Goal: Information Seeking & Learning: Check status

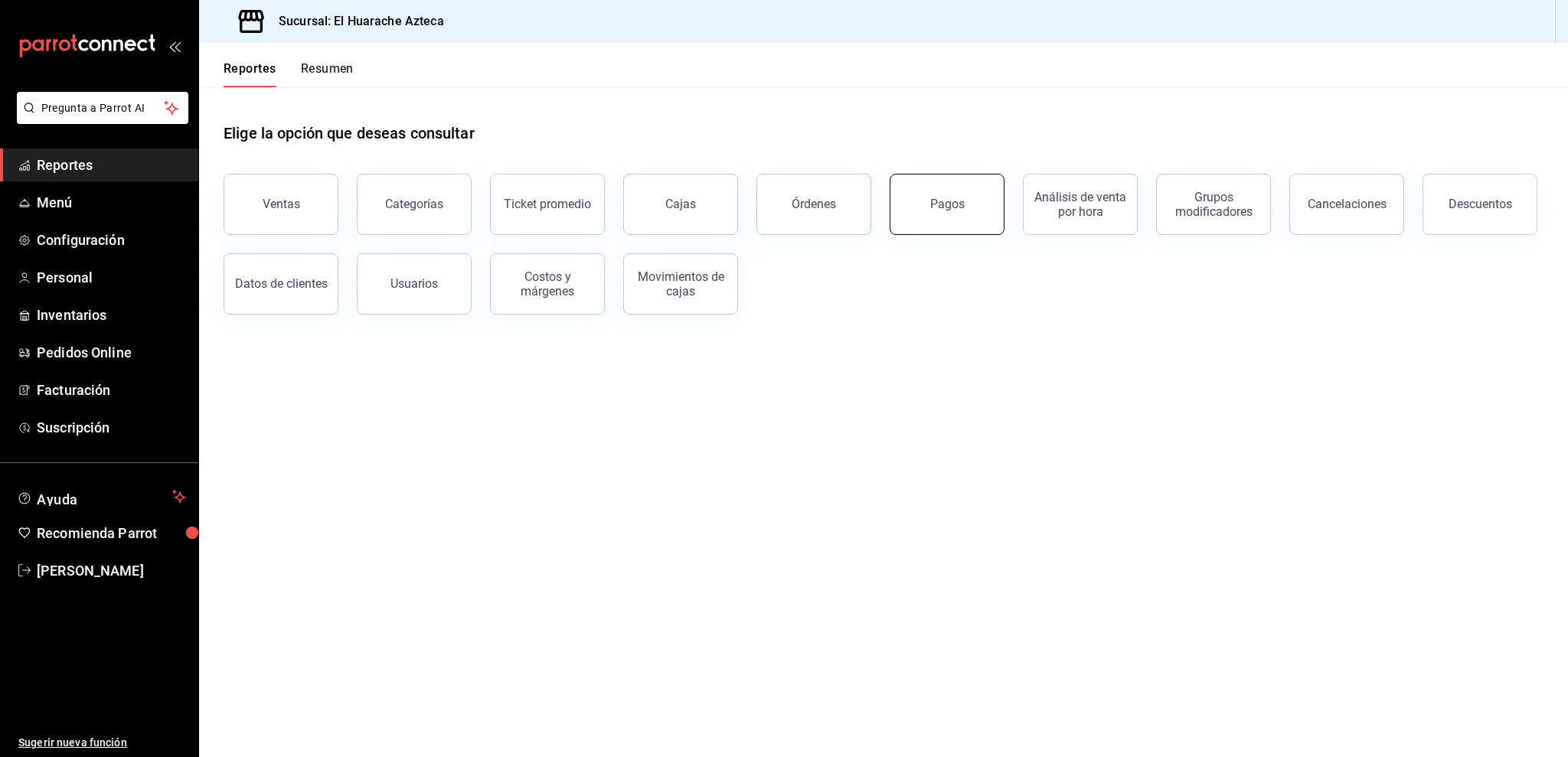
click at [986, 194] on button "Pagos" at bounding box center [947, 205] width 115 height 61
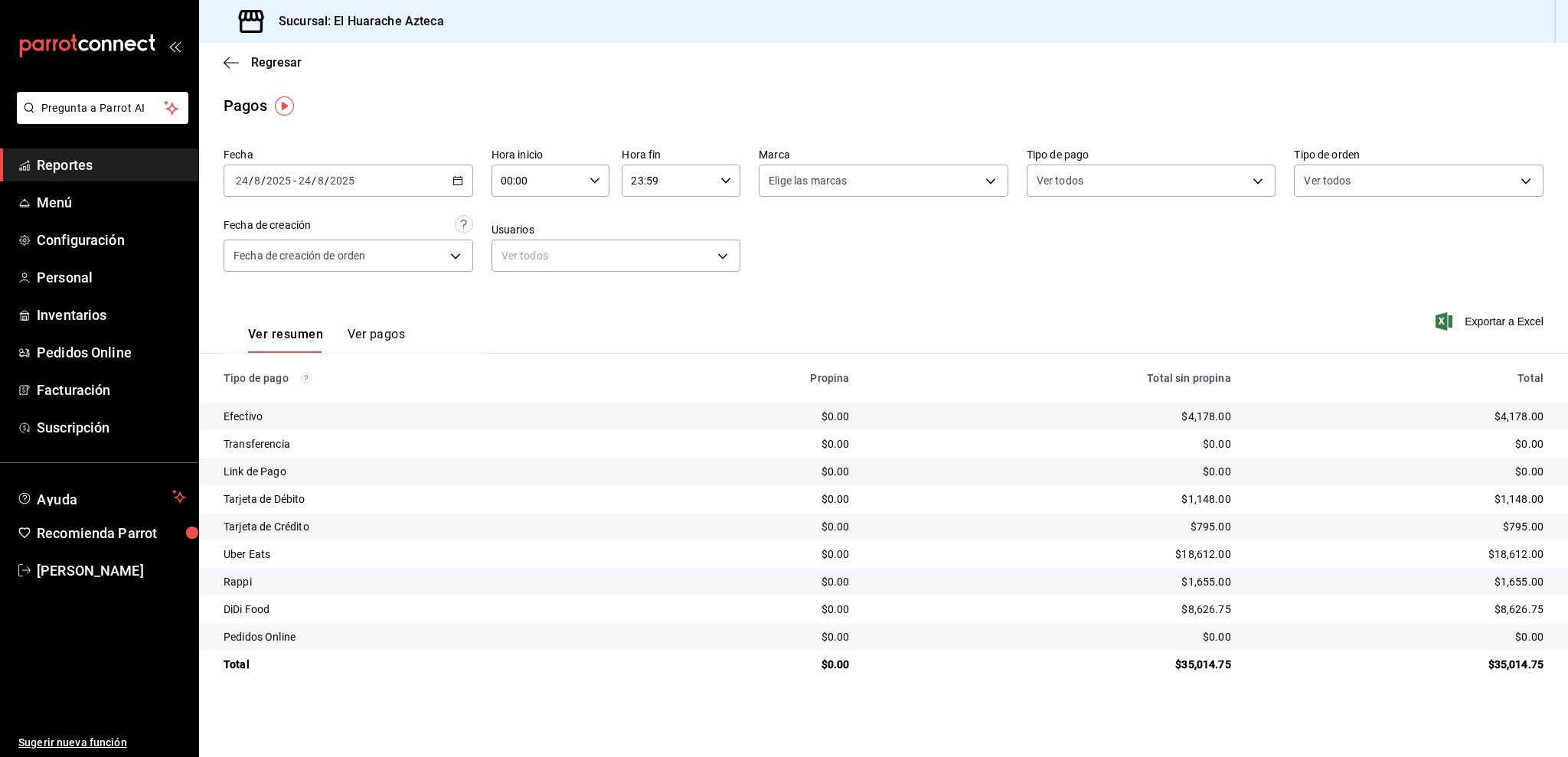
click at [68, 169] on span "Reportes" at bounding box center [112, 164] width 150 height 20
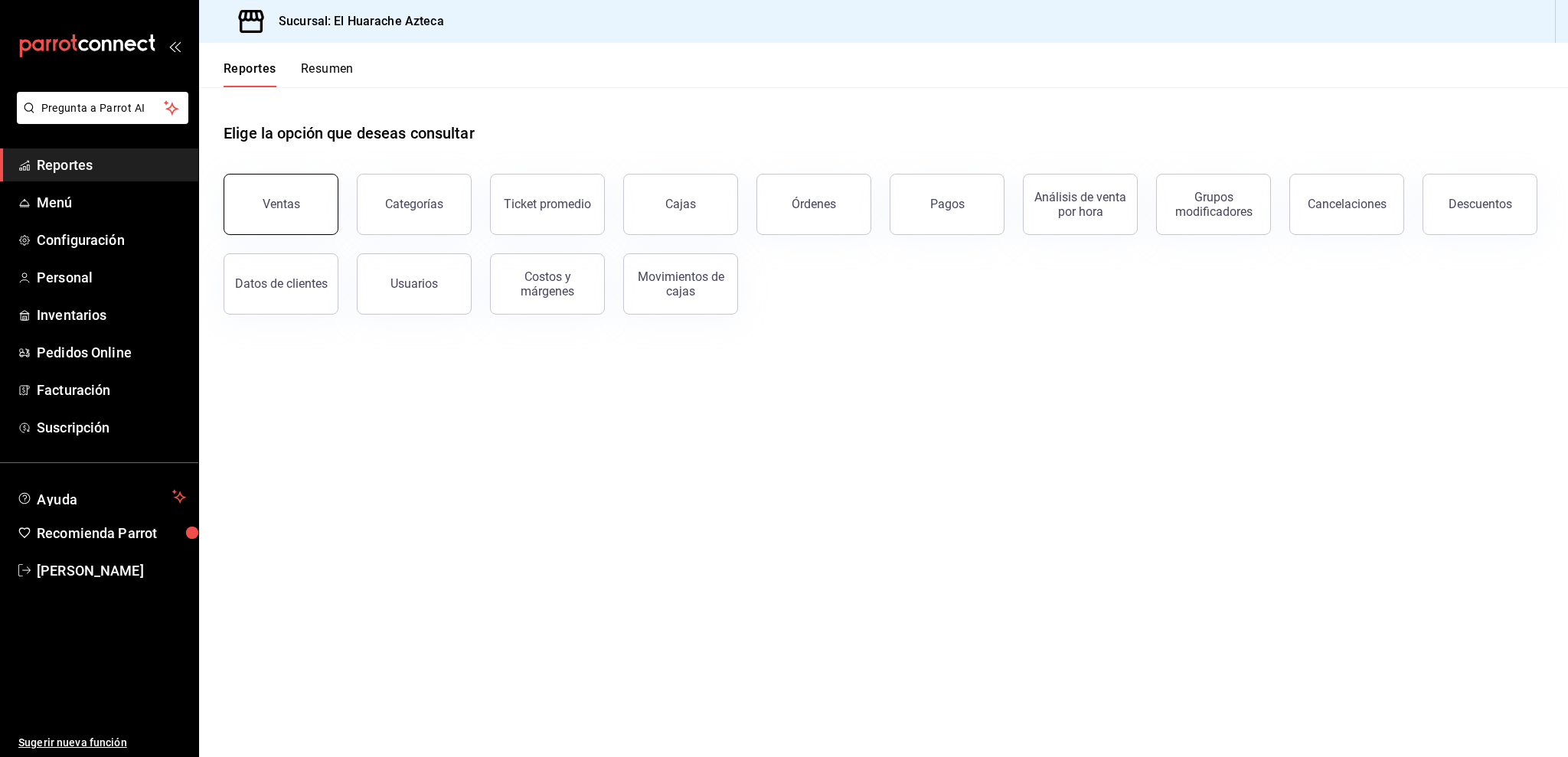
click at [329, 206] on button "Ventas" at bounding box center [281, 205] width 115 height 61
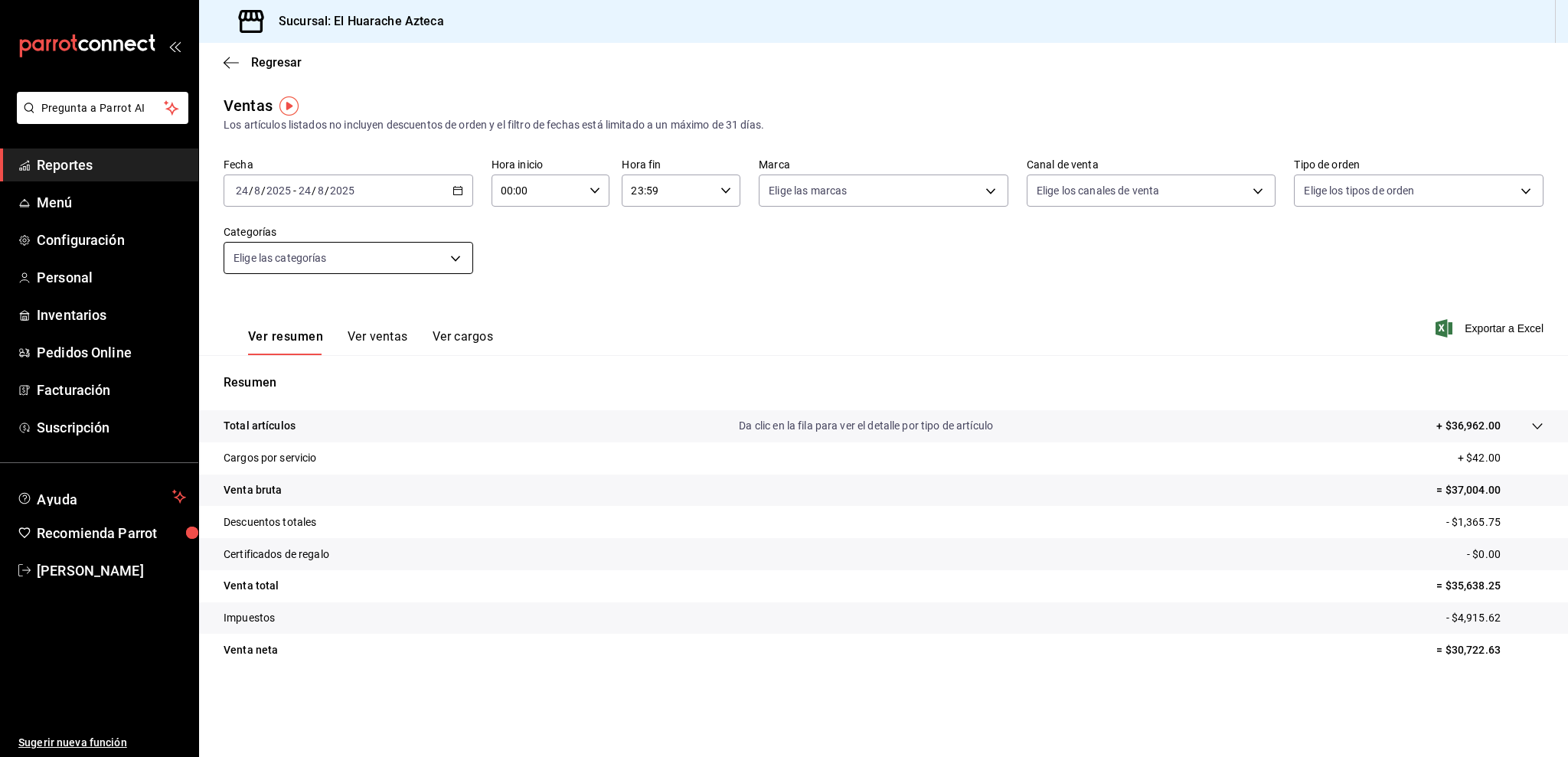
click at [283, 268] on body "Pregunta a Parrot AI Reportes Menú Configuración Personal Inventarios Pedidos O…" at bounding box center [784, 378] width 1568 height 757
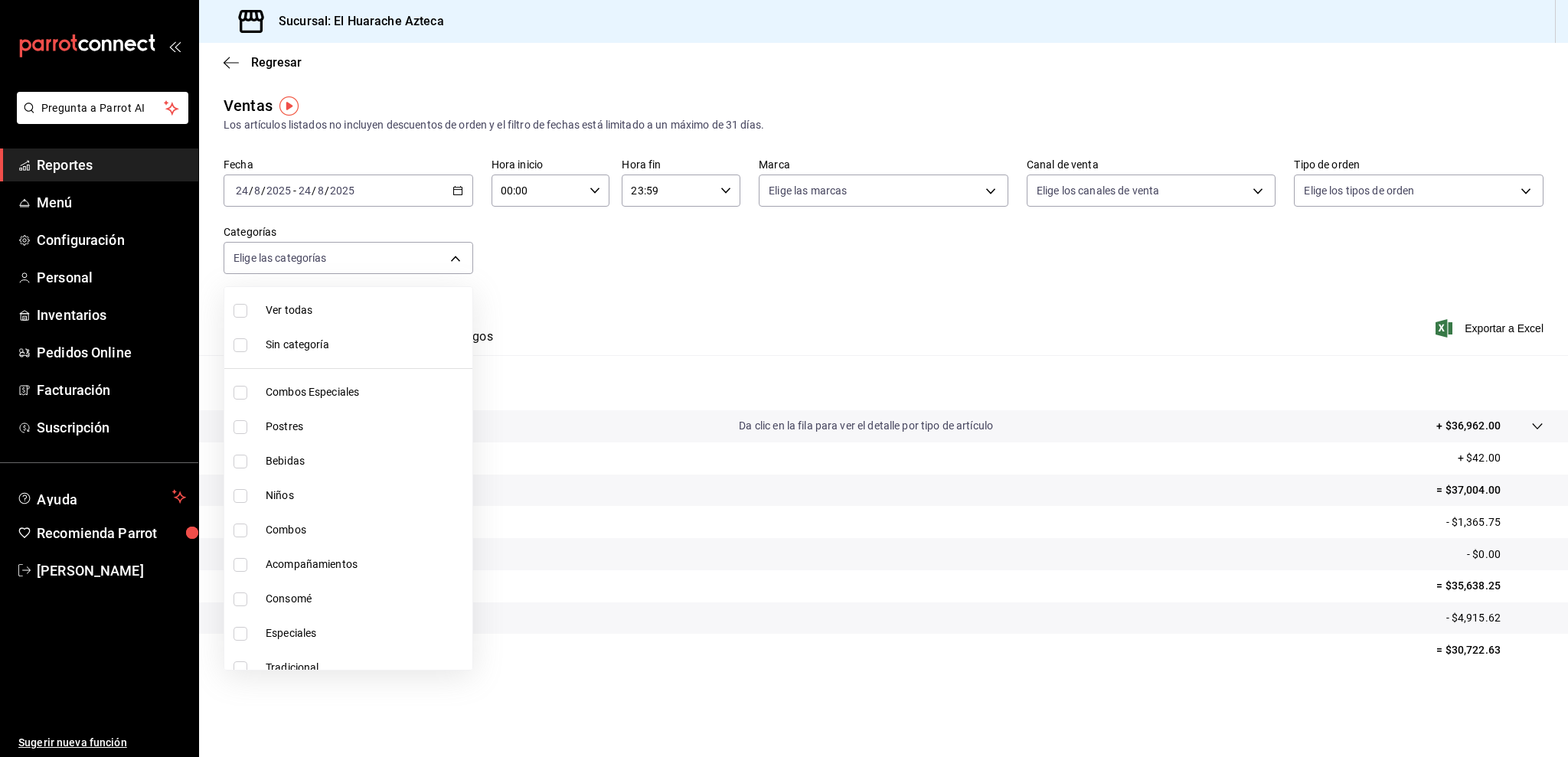
click at [283, 597] on span "Consomé" at bounding box center [366, 599] width 201 height 16
type input "53f55ae2-6285-460e-a8e1-99190fafff65"
checkbox input "true"
click at [579, 329] on div at bounding box center [784, 378] width 1568 height 757
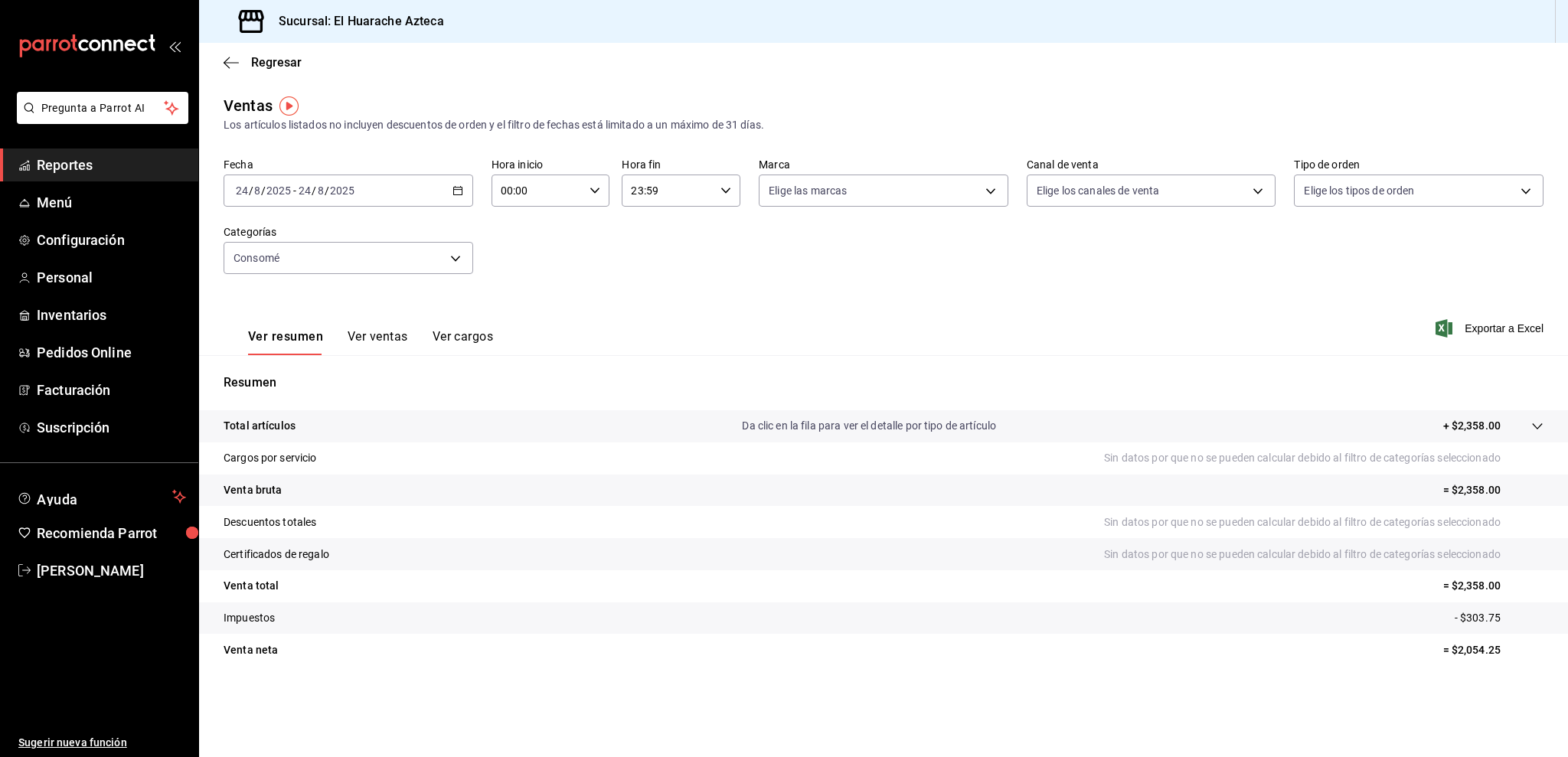
click at [383, 334] on button "Ver ventas" at bounding box center [378, 342] width 61 height 26
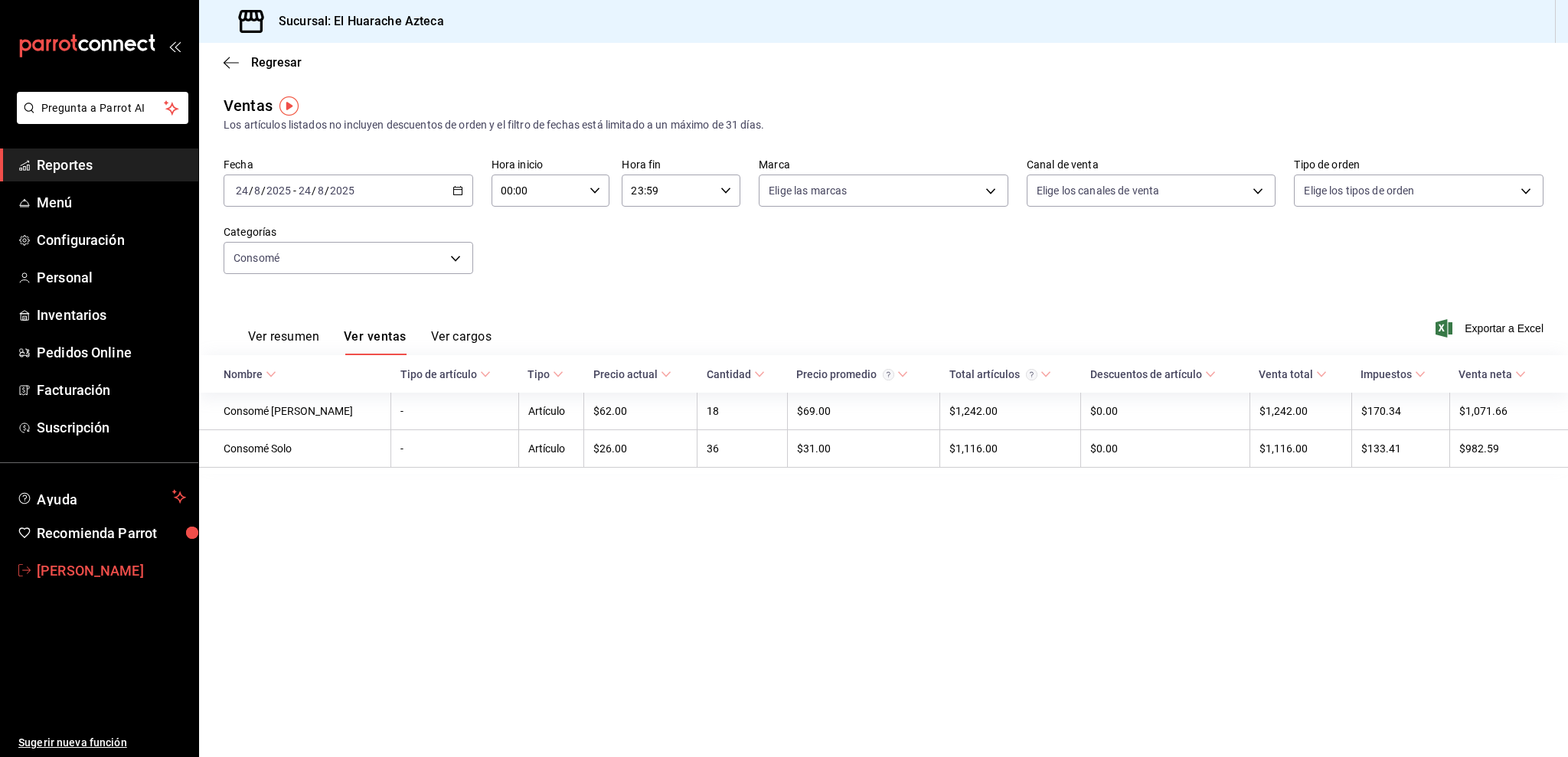
click at [43, 578] on span "[PERSON_NAME]" at bounding box center [112, 571] width 150 height 20
